Goal: Transaction & Acquisition: Purchase product/service

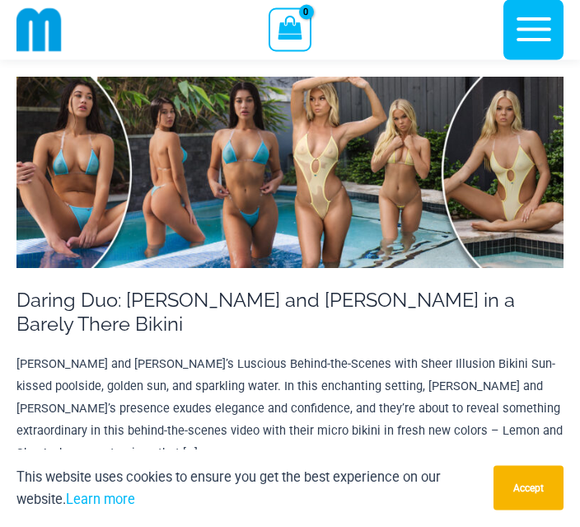
scroll to position [268, 0]
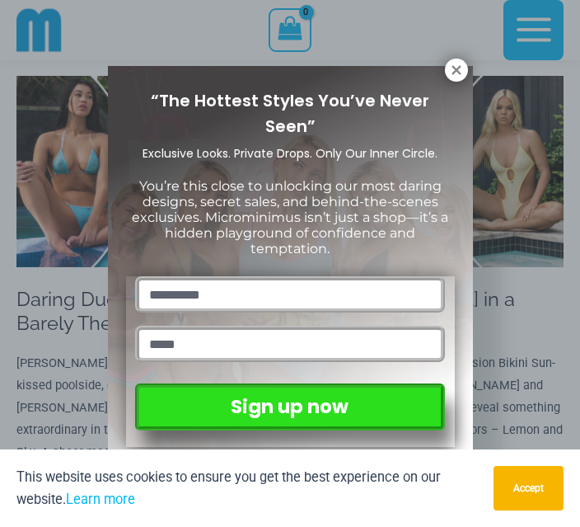
click at [453, 73] on icon at bounding box center [456, 69] width 9 height 9
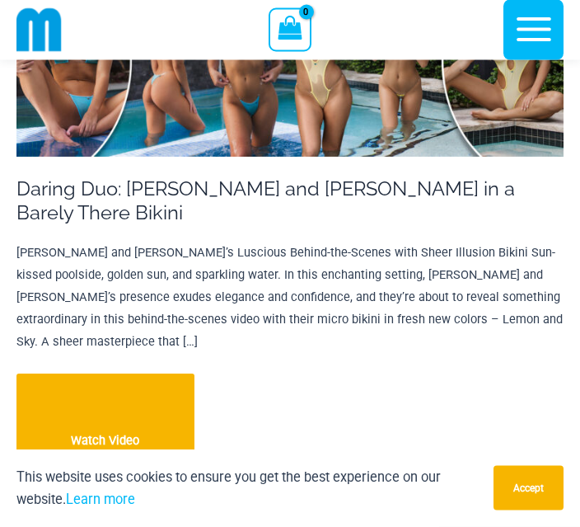
scroll to position [378, 0]
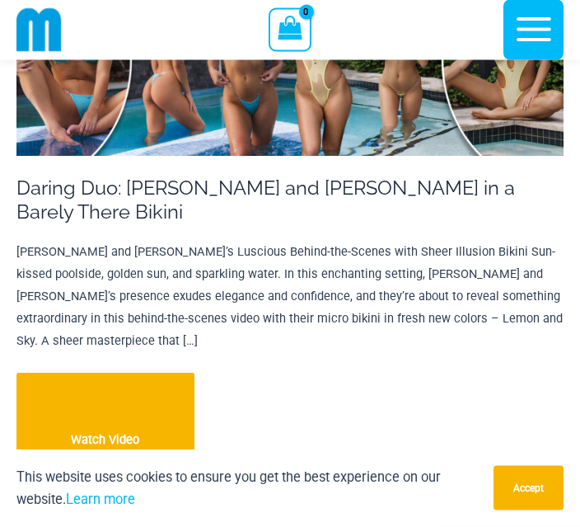
click at [145, 382] on link "Daring Duo: Lauren and Minki in a Barely There Bikini Watch Video" at bounding box center [105, 440] width 178 height 134
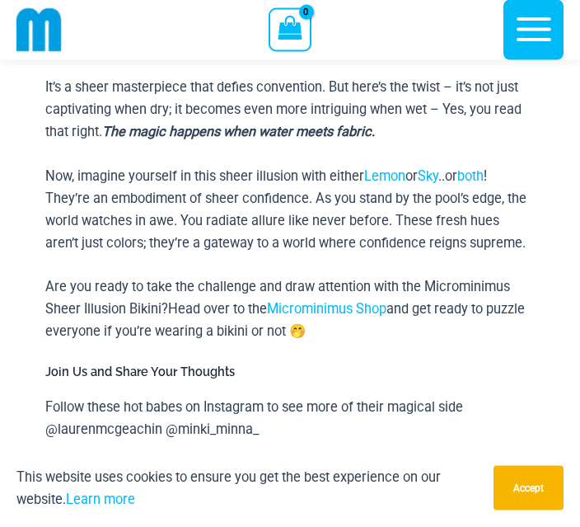
scroll to position [708, 0]
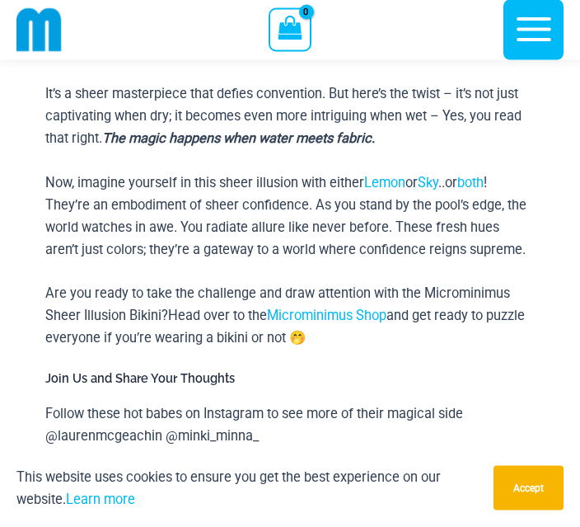
click at [317, 308] on link "Microminimus Shop" at bounding box center [327, 316] width 120 height 16
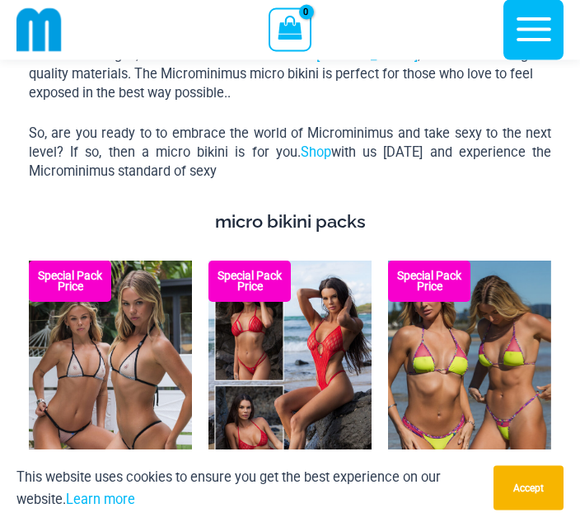
scroll to position [3378, 0]
click at [29, 260] on img at bounding box center [29, 260] width 0 height 0
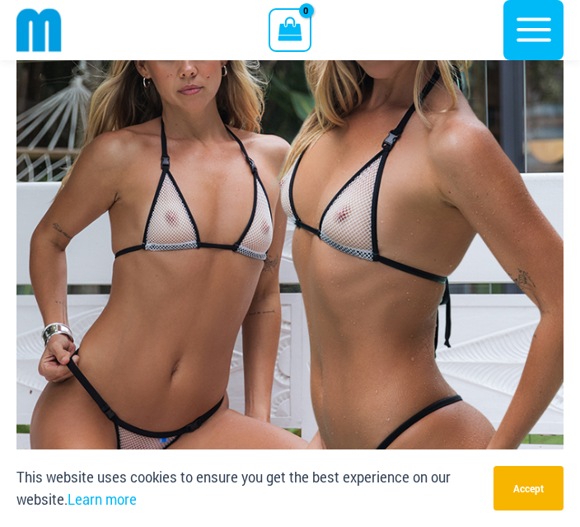
scroll to position [264, 0]
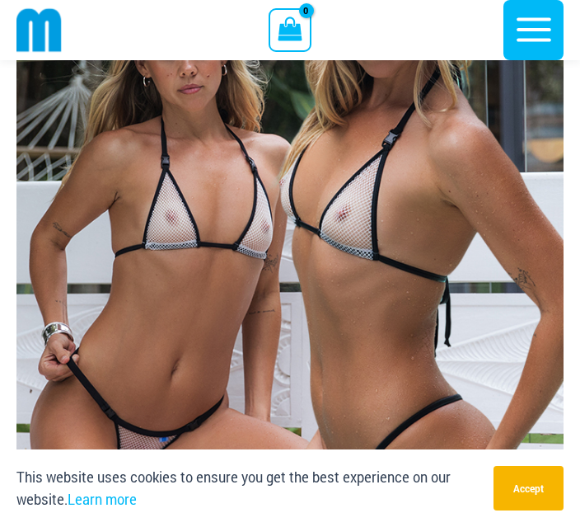
click at [327, 384] on img at bounding box center [289, 269] width 547 height 821
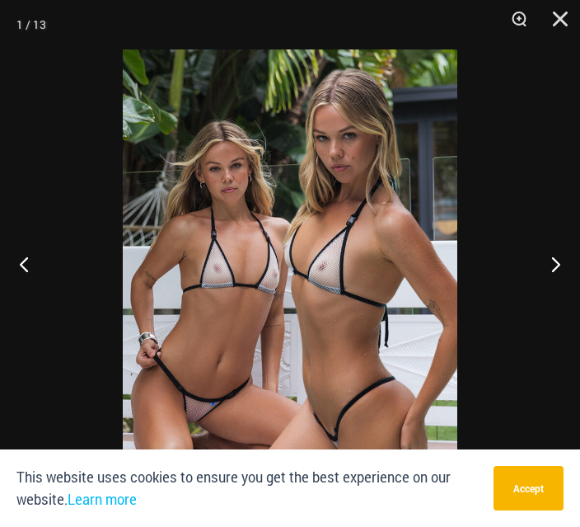
click at [555, 297] on button "Next" at bounding box center [549, 264] width 62 height 82
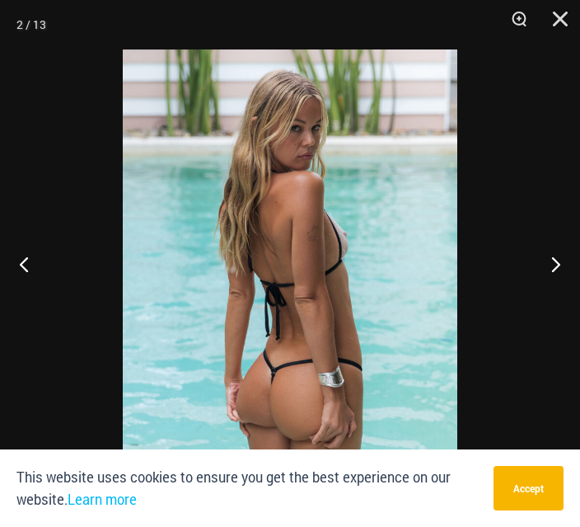
click at [550, 304] on button "Next" at bounding box center [549, 264] width 62 height 82
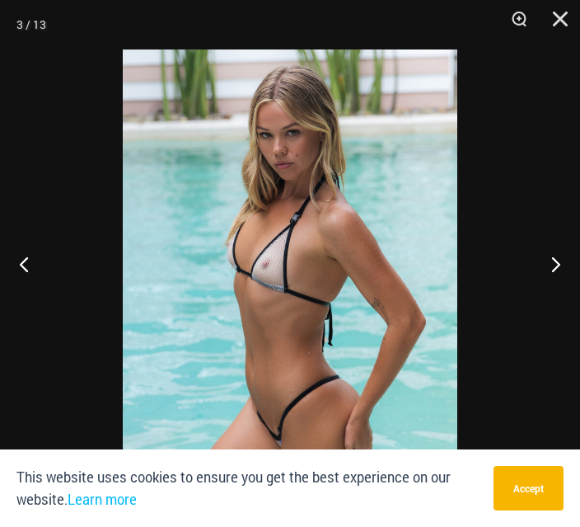
click at [556, 300] on button "Next" at bounding box center [549, 264] width 62 height 82
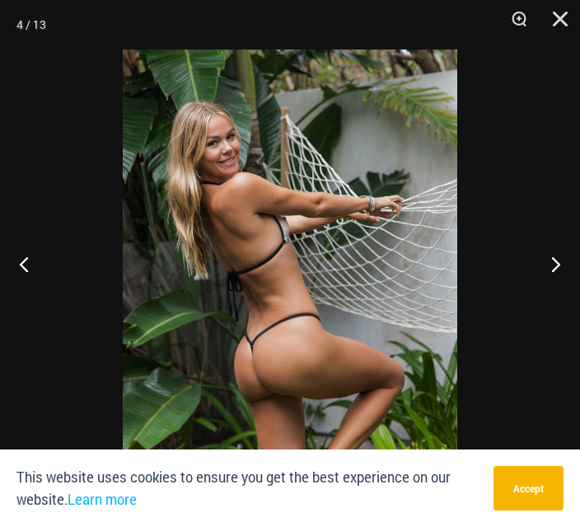
click at [557, 301] on button "Next" at bounding box center [549, 264] width 62 height 82
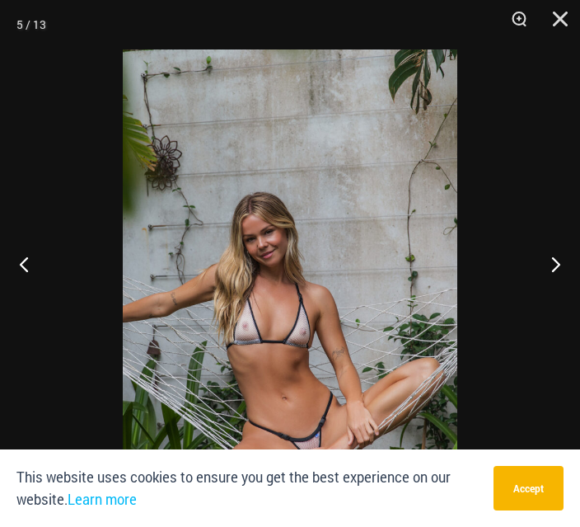
click at [554, 305] on button "Next" at bounding box center [549, 264] width 62 height 82
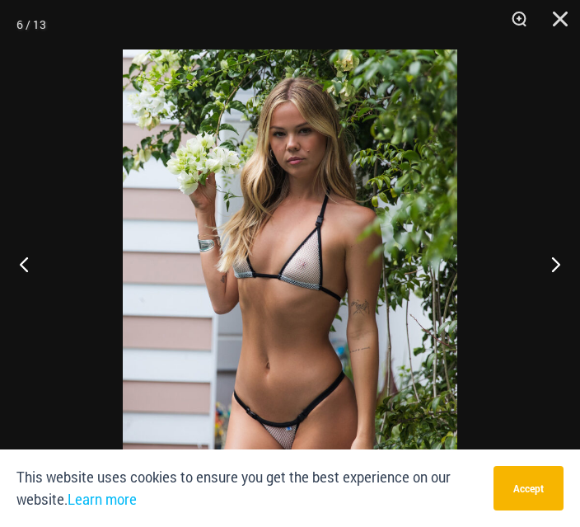
click at [559, 305] on button "Next" at bounding box center [549, 264] width 62 height 82
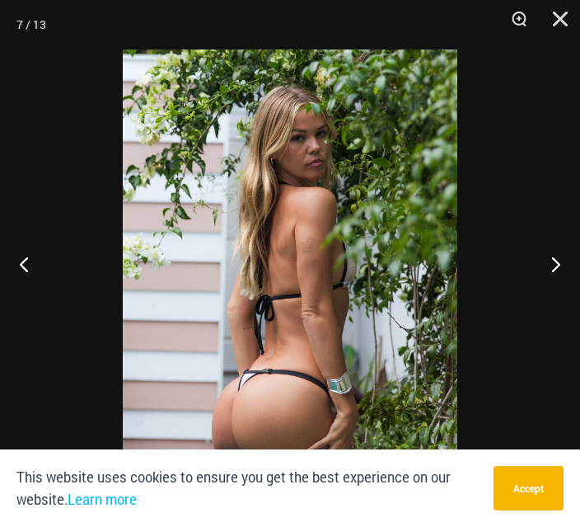
click at [557, 305] on button "Next" at bounding box center [549, 264] width 62 height 82
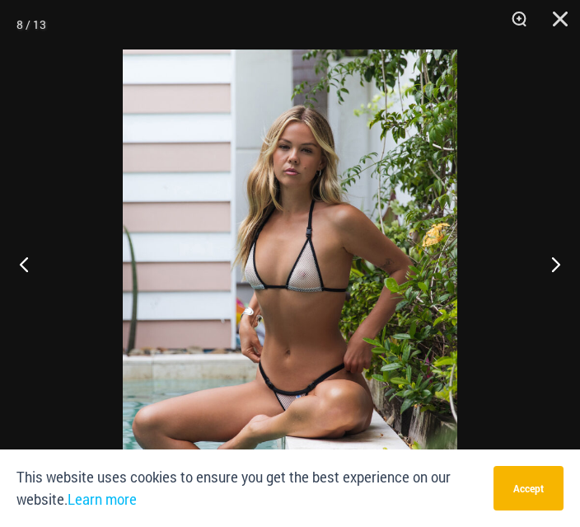
click at [556, 305] on button "Next" at bounding box center [549, 264] width 62 height 82
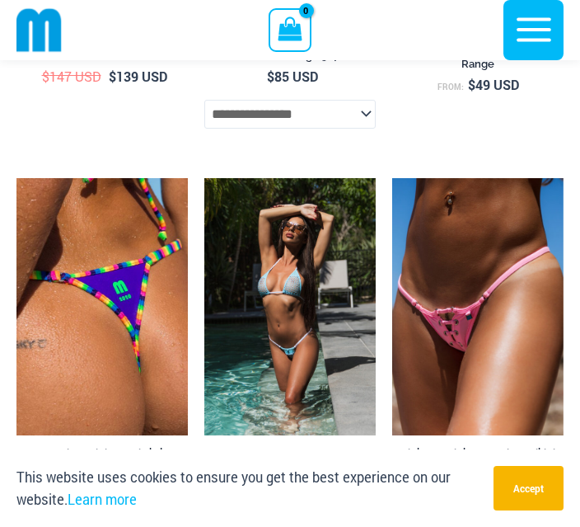
scroll to position [5496, 0]
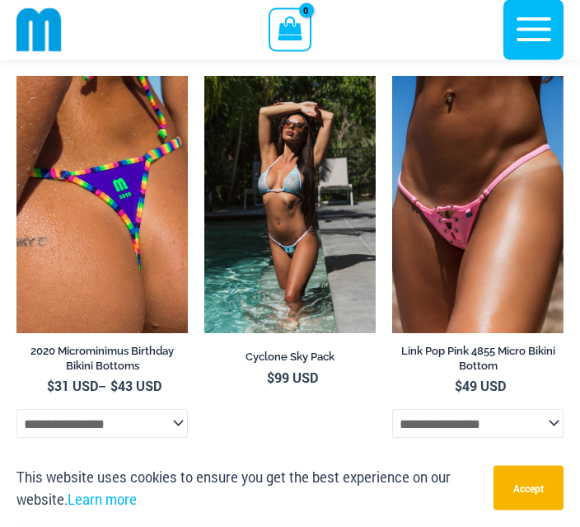
click at [16, 76] on img at bounding box center [16, 76] width 0 height 0
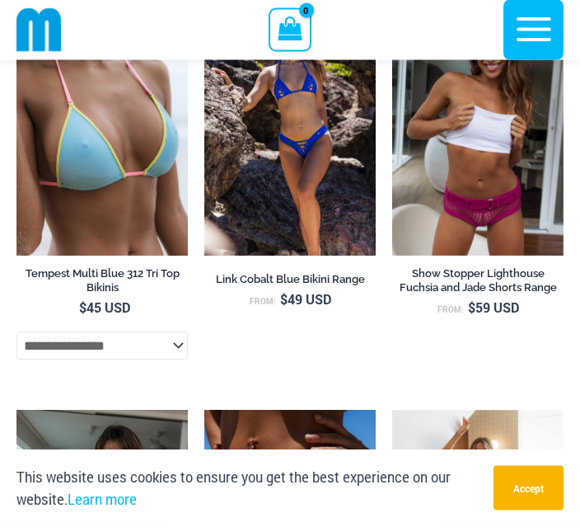
scroll to position [6398, 0]
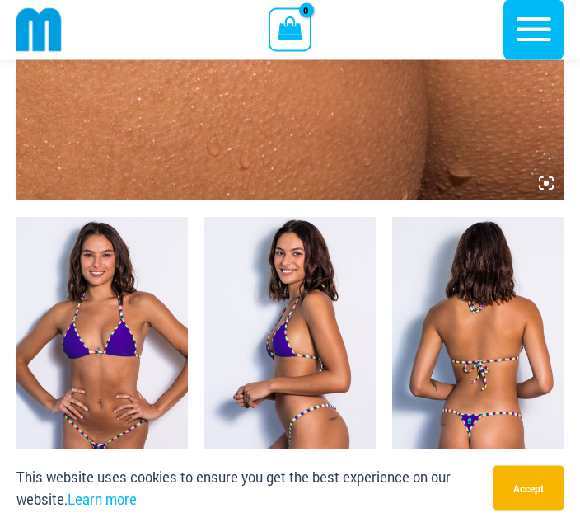
scroll to position [957, 0]
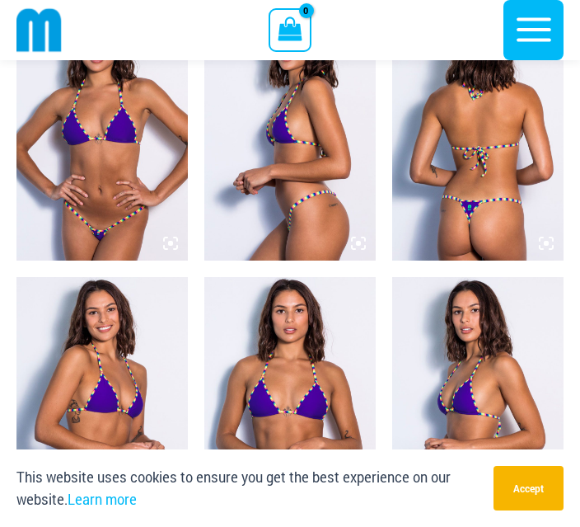
click at [488, 216] on img at bounding box center [477, 131] width 171 height 257
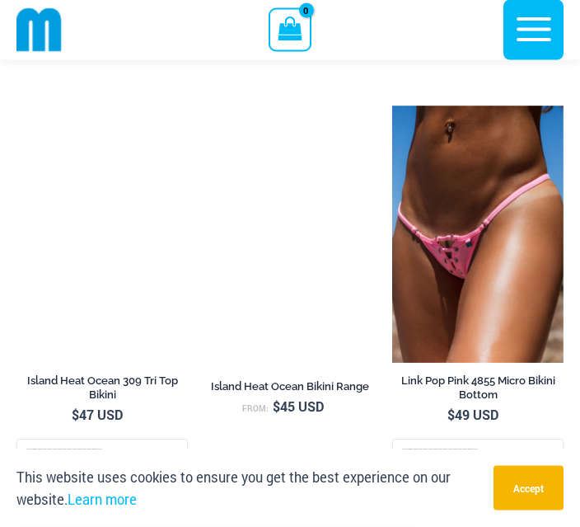
scroll to position [3488, 0]
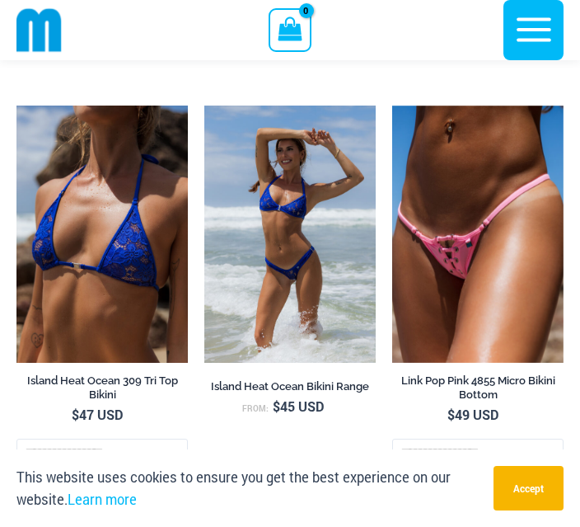
click at [392, 106] on img at bounding box center [392, 106] width 0 height 0
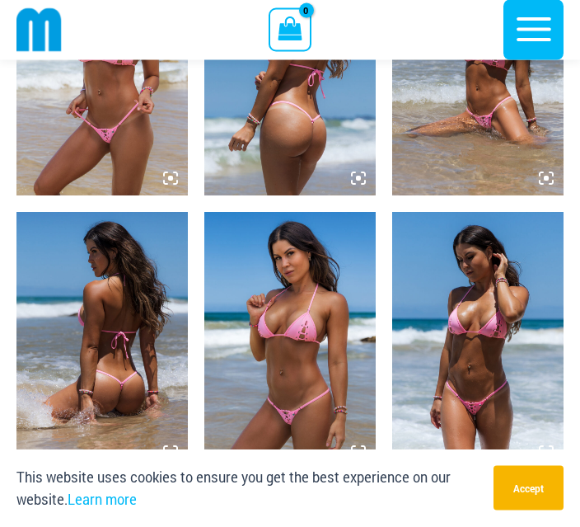
scroll to position [1022, 0]
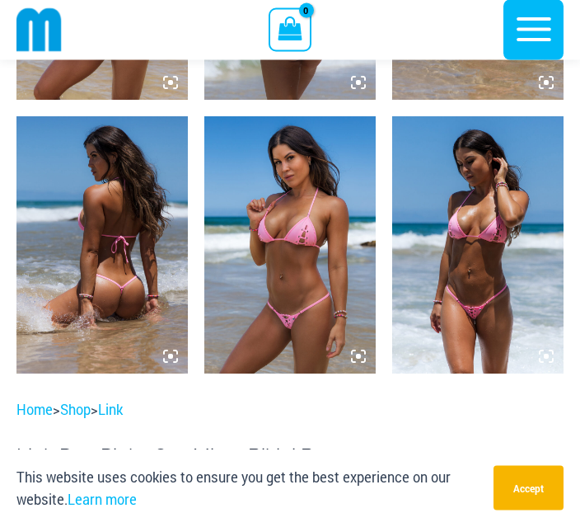
click at [461, 296] on img at bounding box center [477, 245] width 171 height 257
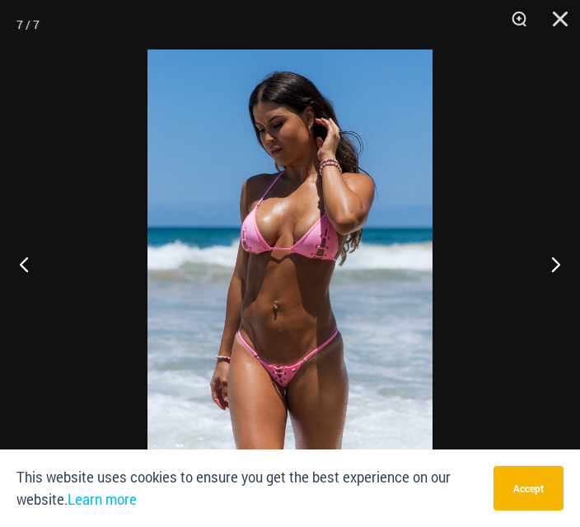
click at [291, 387] on img at bounding box center [290, 263] width 285 height 428
click at [300, 376] on img at bounding box center [290, 263] width 285 height 428
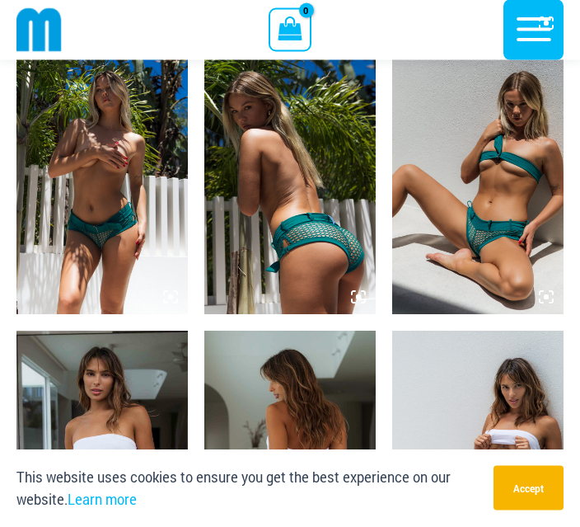
scroll to position [927, 0]
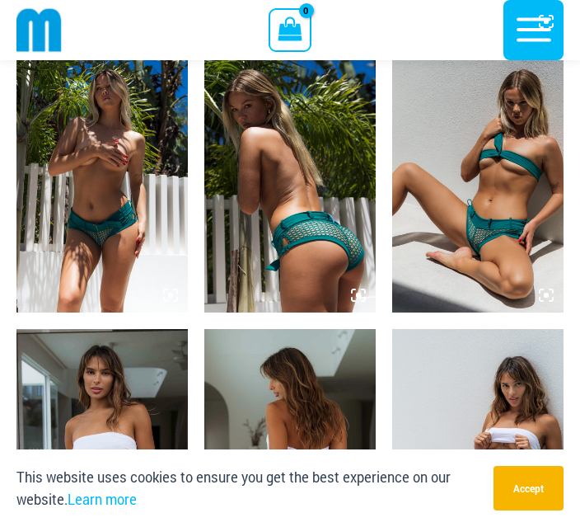
click at [111, 241] on img at bounding box center [101, 183] width 171 height 257
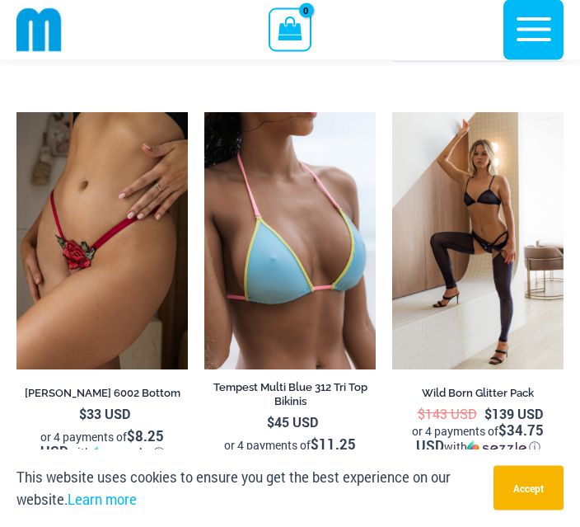
scroll to position [4348, 0]
click at [16, 112] on img at bounding box center [16, 112] width 0 height 0
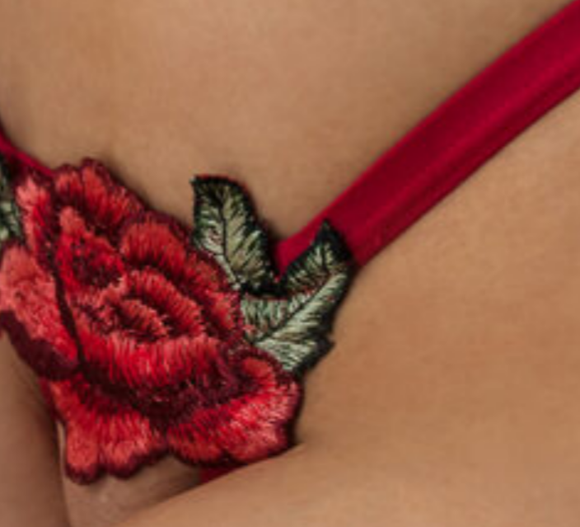
scroll to position [503, 152]
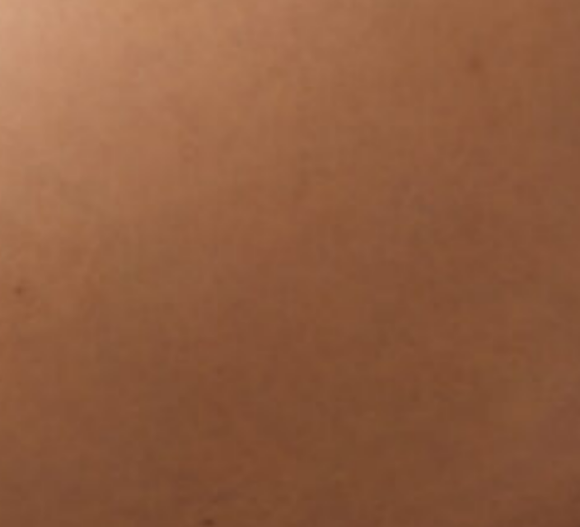
click at [90, 127] on img at bounding box center [289, 30] width 547 height 821
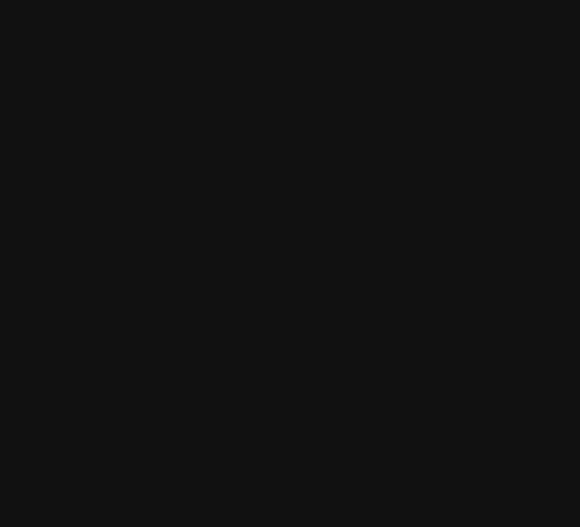
click at [88, 126] on div at bounding box center [290, 263] width 580 height 527
click at [83, 77] on div at bounding box center [290, 263] width 580 height 527
click at [82, 110] on div at bounding box center [290, 263] width 580 height 527
click at [81, 110] on div at bounding box center [290, 263] width 580 height 527
click at [81, 109] on div at bounding box center [290, 263] width 580 height 527
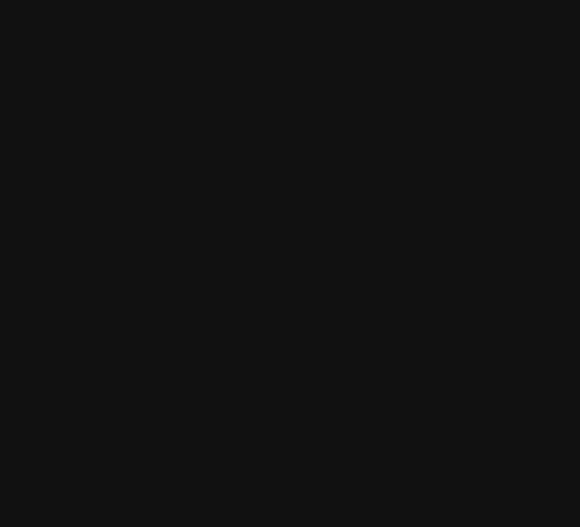
click at [80, 109] on div at bounding box center [290, 263] width 580 height 527
click at [80, 88] on div at bounding box center [290, 263] width 580 height 527
click at [73, 75] on div at bounding box center [290, 263] width 580 height 527
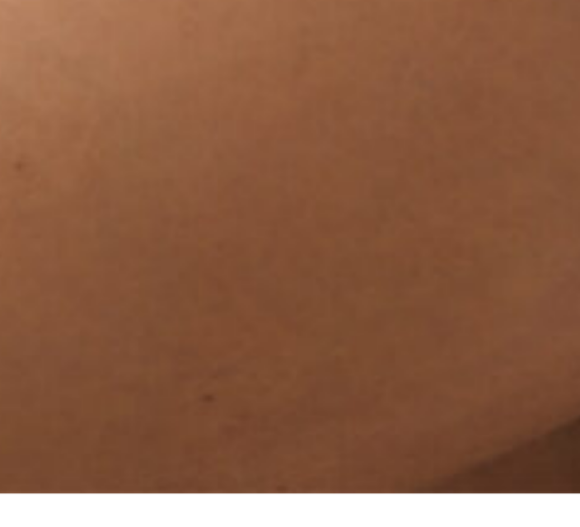
click at [68, 98] on img at bounding box center [289, 30] width 547 height 821
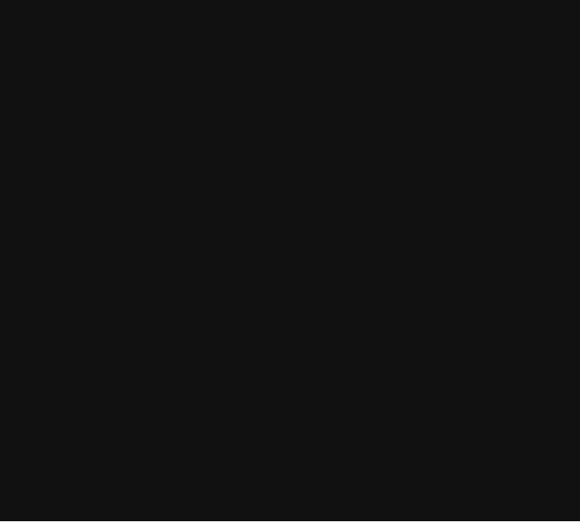
click at [75, 90] on div at bounding box center [290, 263] width 580 height 527
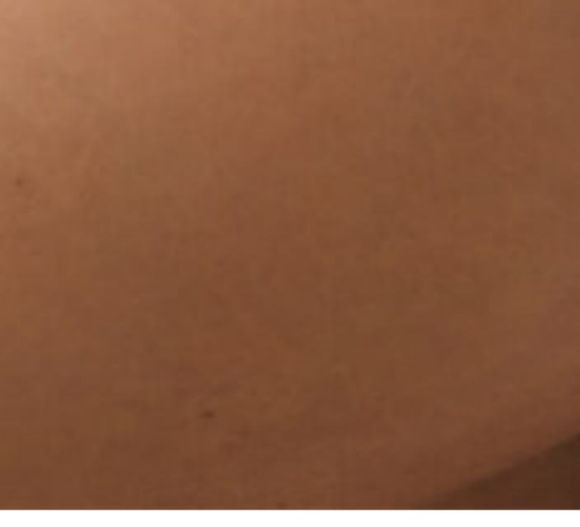
click at [97, 79] on img at bounding box center [289, 30] width 547 height 821
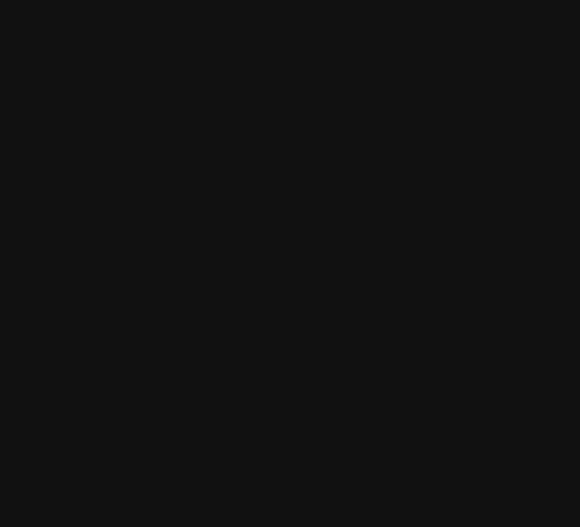
click at [77, 69] on div at bounding box center [290, 263] width 580 height 527
click at [89, 55] on div at bounding box center [290, 263] width 580 height 527
click at [87, 71] on div at bounding box center [290, 263] width 580 height 527
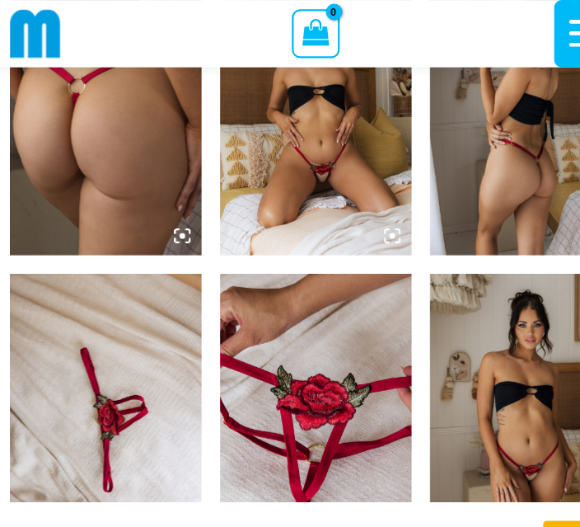
scroll to position [980, 0]
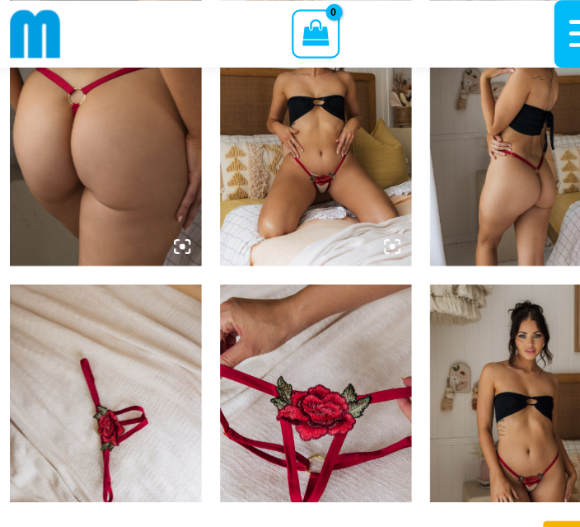
click at [303, 379] on img at bounding box center [289, 382] width 171 height 257
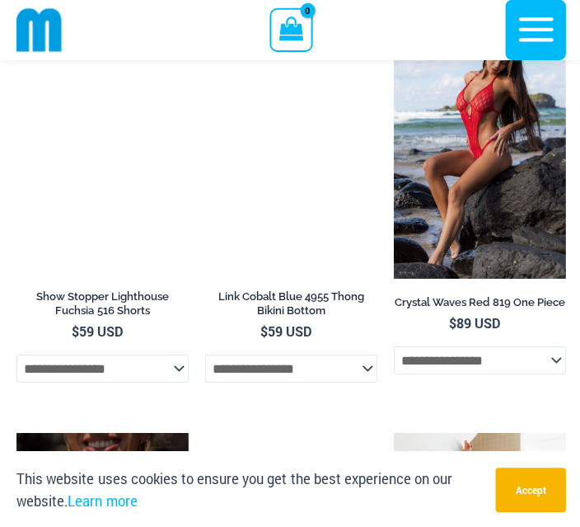
scroll to position [3896, 0]
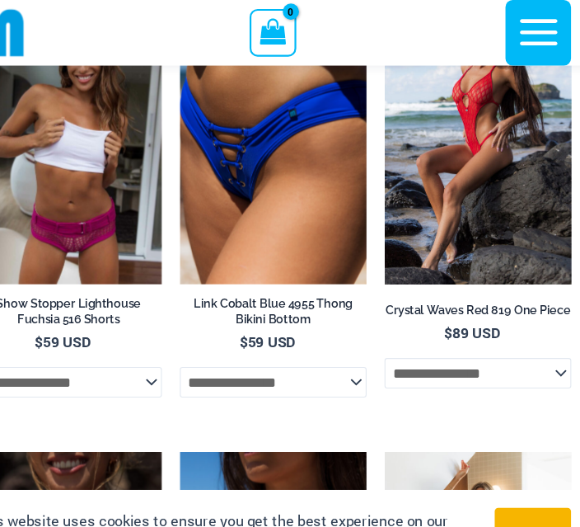
click at [392, 3] on img at bounding box center [392, 3] width 0 height 0
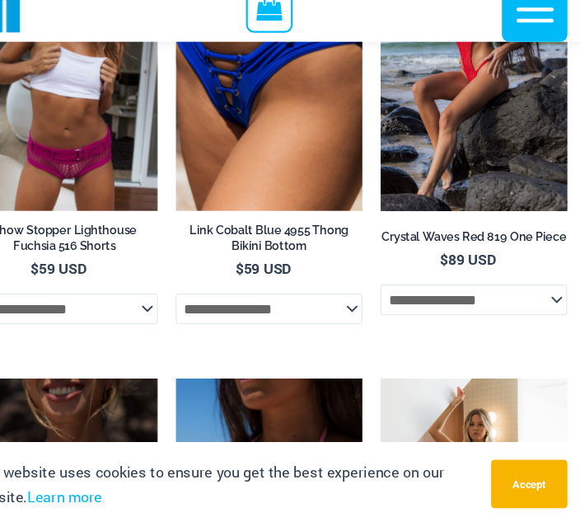
scroll to position [3920, 0]
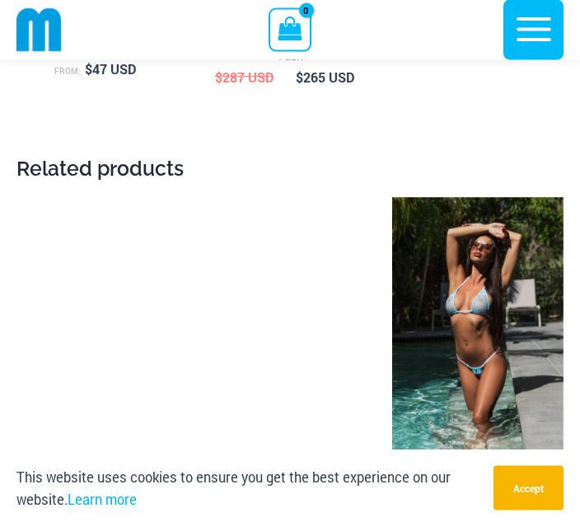
scroll to position [3838, 0]
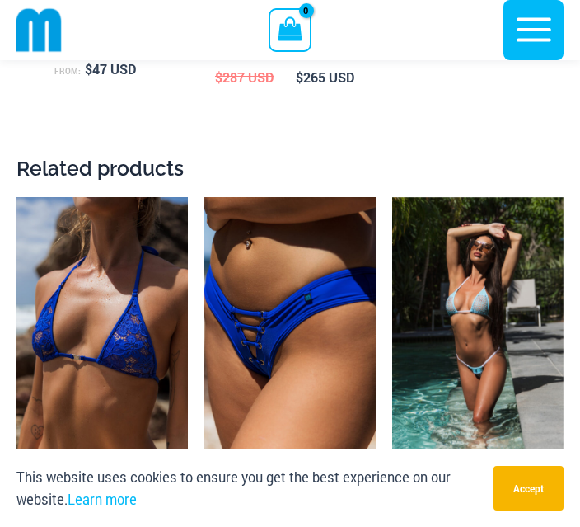
click at [392, 197] on img at bounding box center [392, 197] width 0 height 0
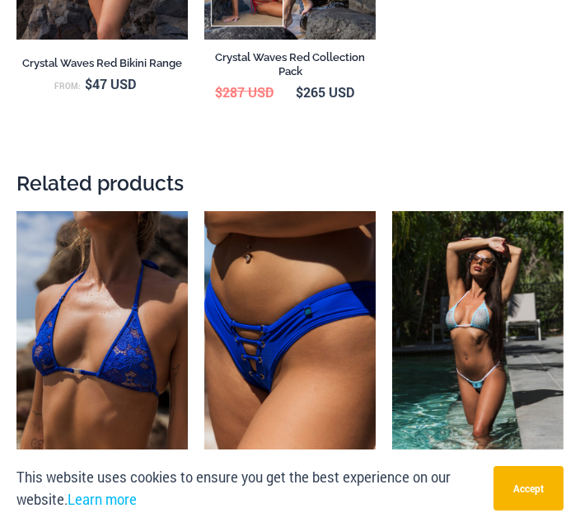
scroll to position [0, 0]
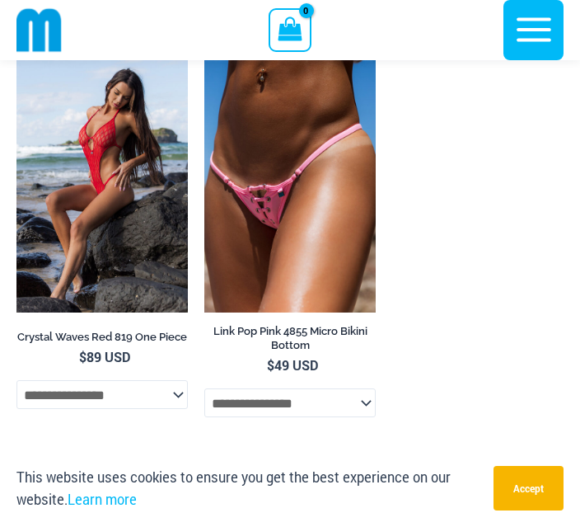
scroll to position [5775, 0]
